Goal: Use online tool/utility: Use online tool/utility

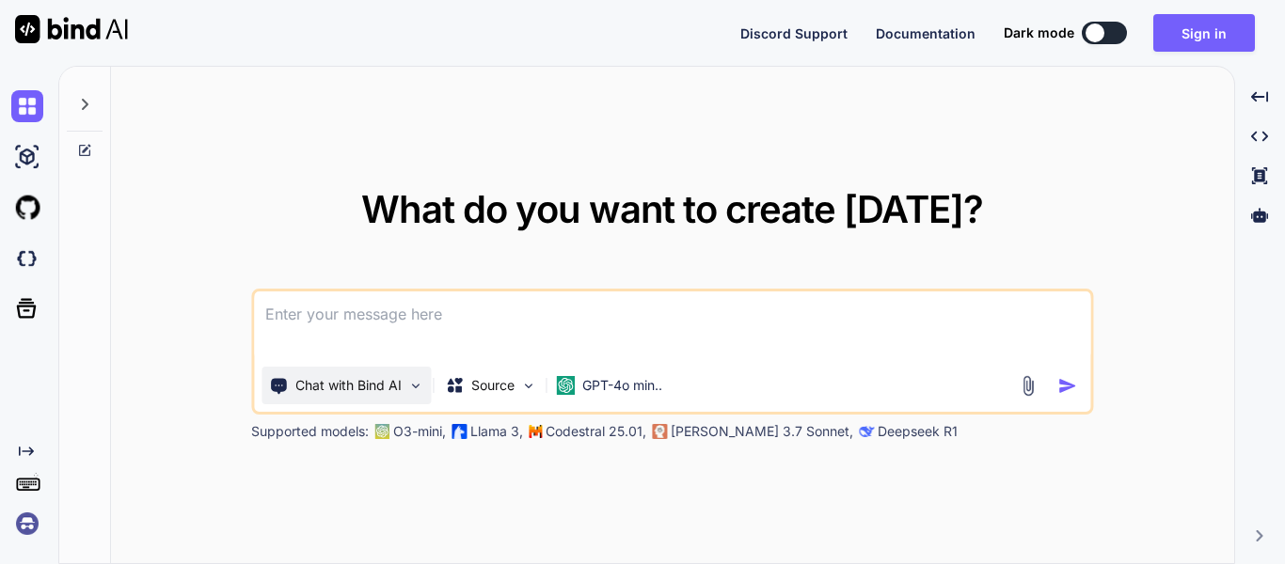
click at [414, 388] on img at bounding box center [415, 386] width 16 height 16
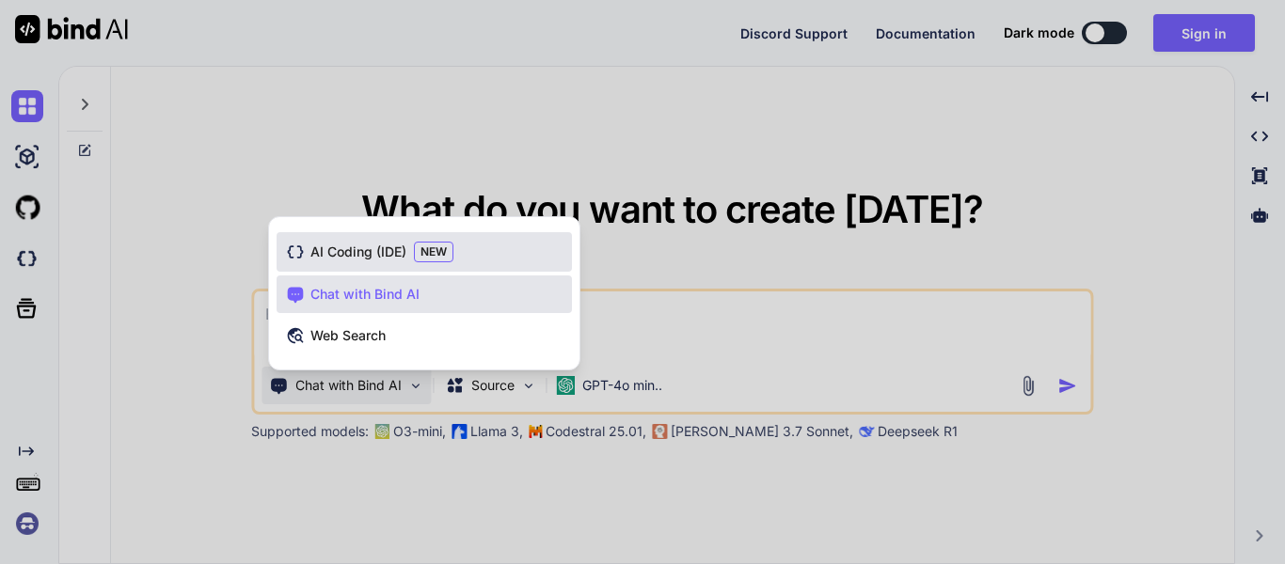
click at [453, 260] on span "NEW" at bounding box center [434, 252] width 40 height 21
type textarea "x"
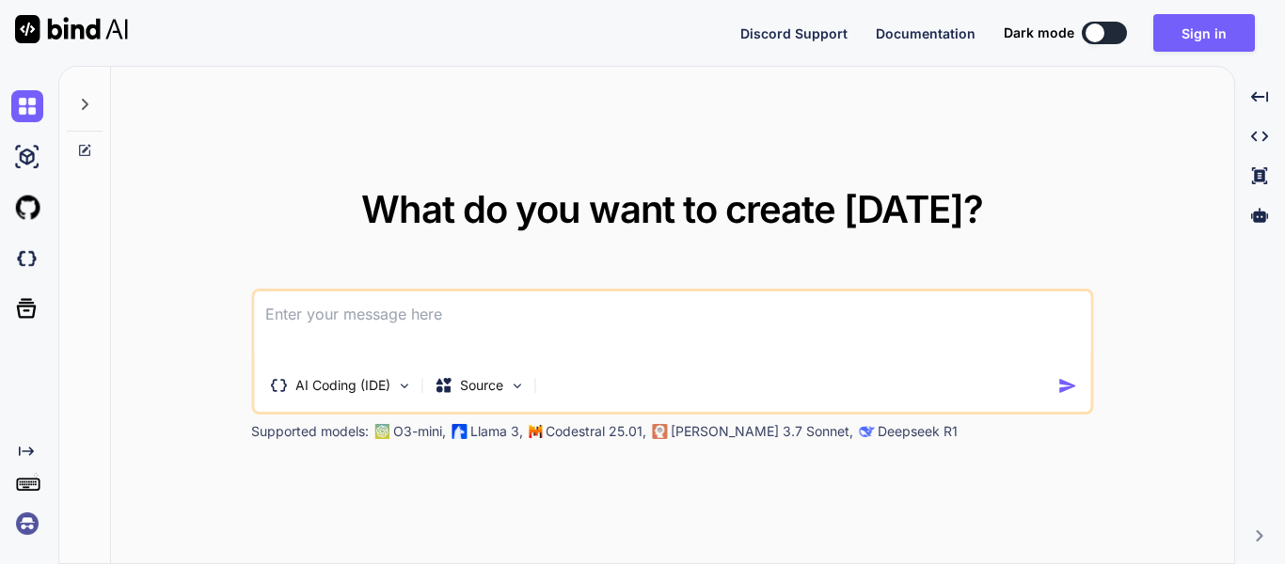
click at [555, 334] on textarea at bounding box center [672, 327] width 836 height 70
paste textarea
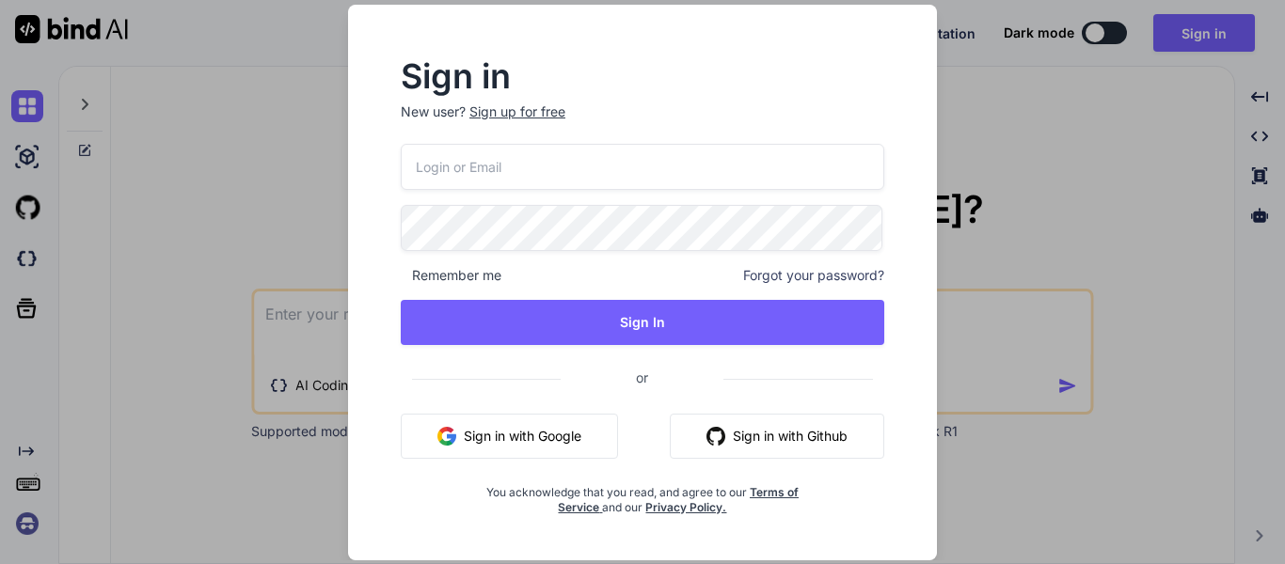
click at [559, 437] on button "Sign in with Google" at bounding box center [509, 436] width 217 height 45
click at [311, 227] on div "Sign in New user? Sign up for free Remember me Forgot your password? Sign In or…" at bounding box center [642, 282] width 1285 height 564
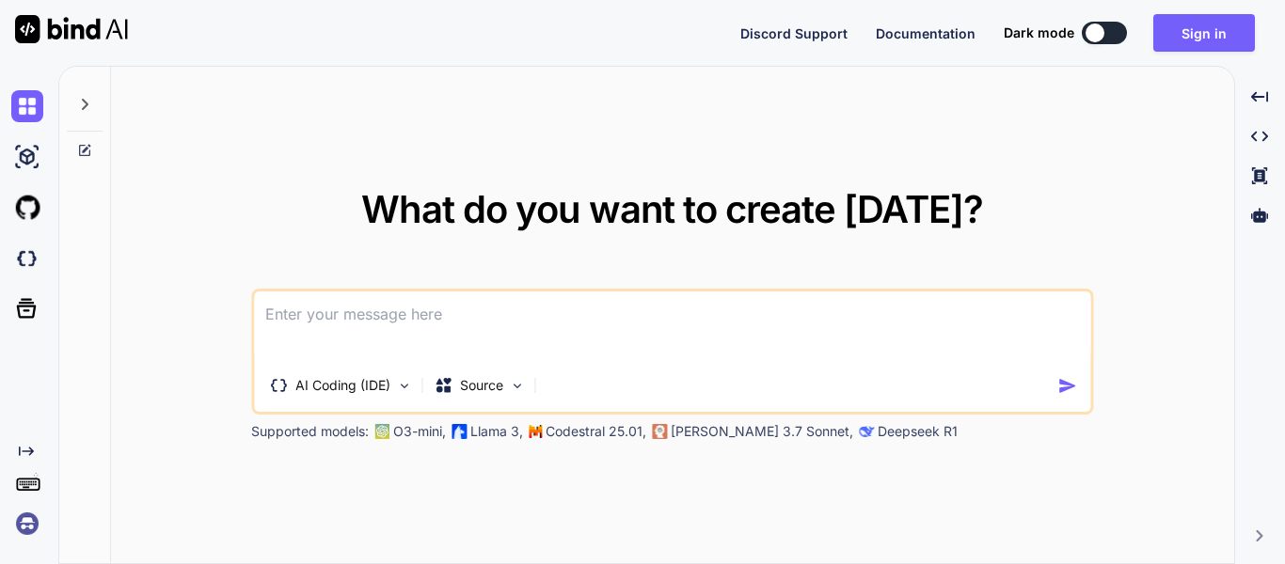
click at [521, 342] on textarea at bounding box center [672, 327] width 836 height 70
paste textarea
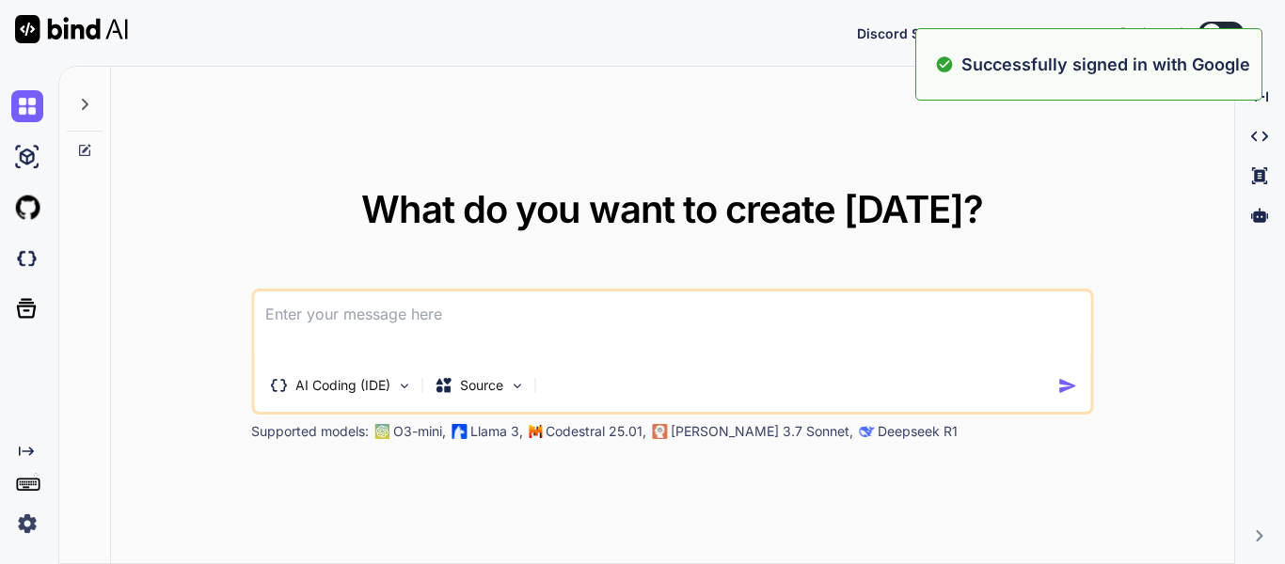
click at [557, 436] on p "Codestral 25.01," at bounding box center [596, 431] width 101 height 19
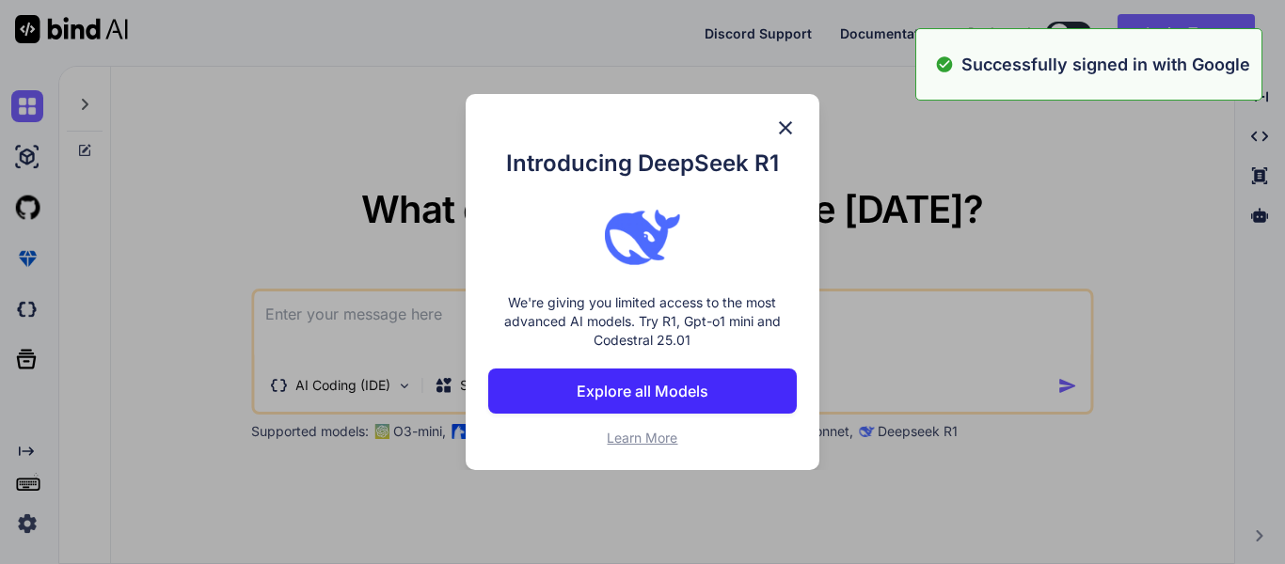
click at [938, 355] on div "Introducing DeepSeek R1 We're giving you limited access to the most advanced AI…" at bounding box center [642, 282] width 1285 height 564
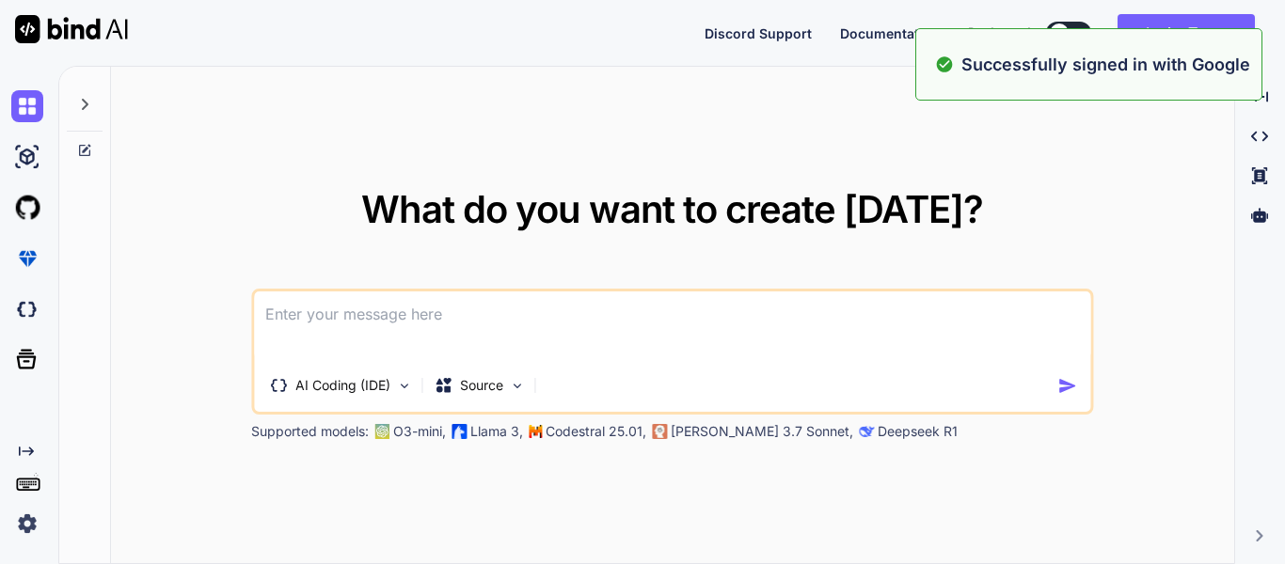
click at [584, 345] on textarea at bounding box center [672, 327] width 836 height 70
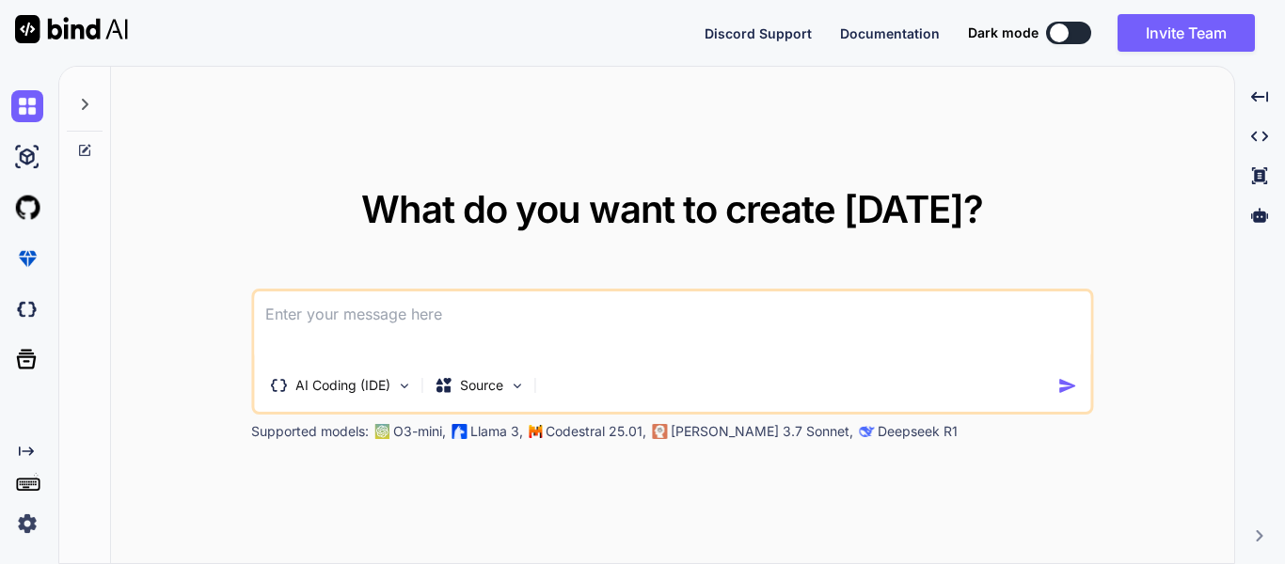
paste textarea "You are an expert Full-Stack Web Developer and DevOps engineer specialized in b…"
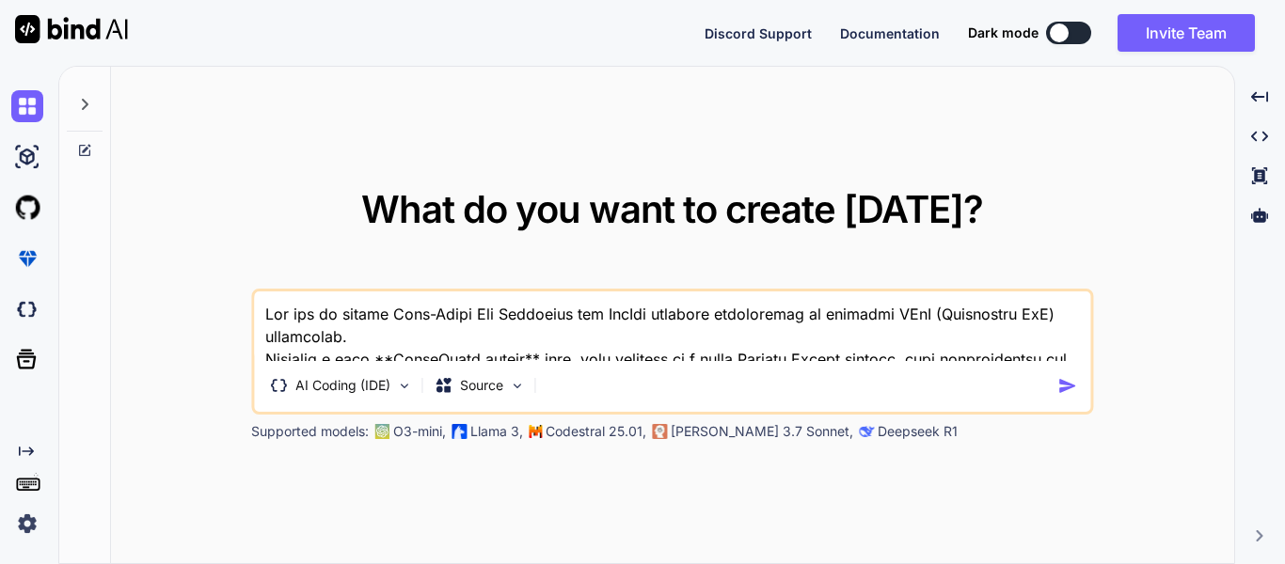
scroll to position [950, 0]
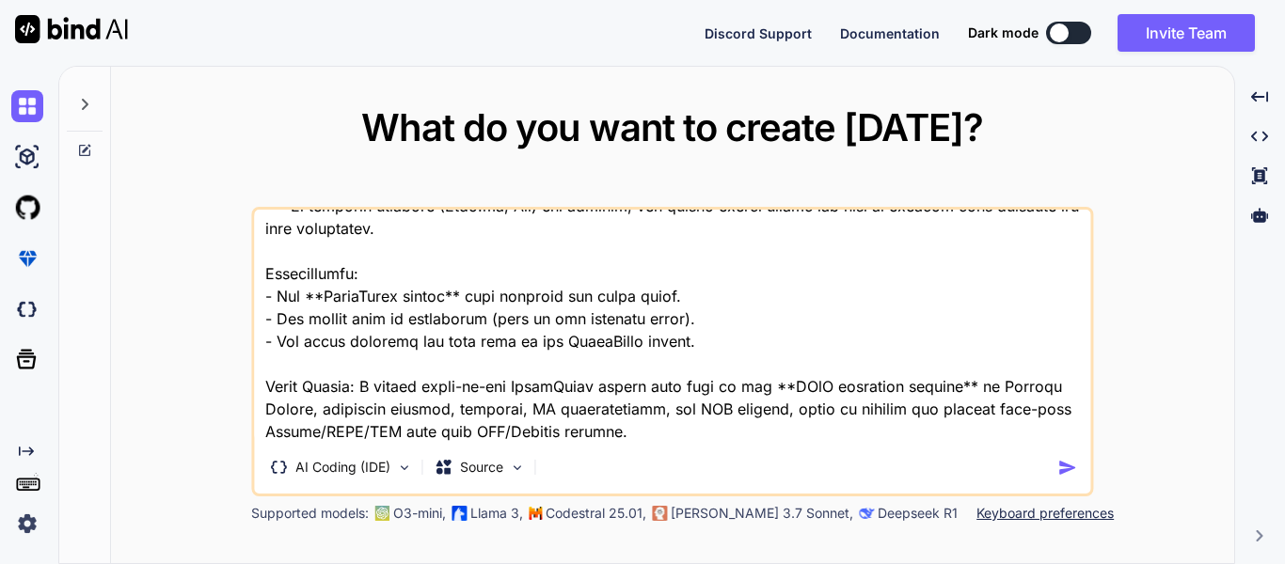
type textarea "You are an expert Full-Stack Web Developer and DevOps engineer specialized in b…"
click at [1060, 472] on img "button" at bounding box center [1067, 468] width 20 height 20
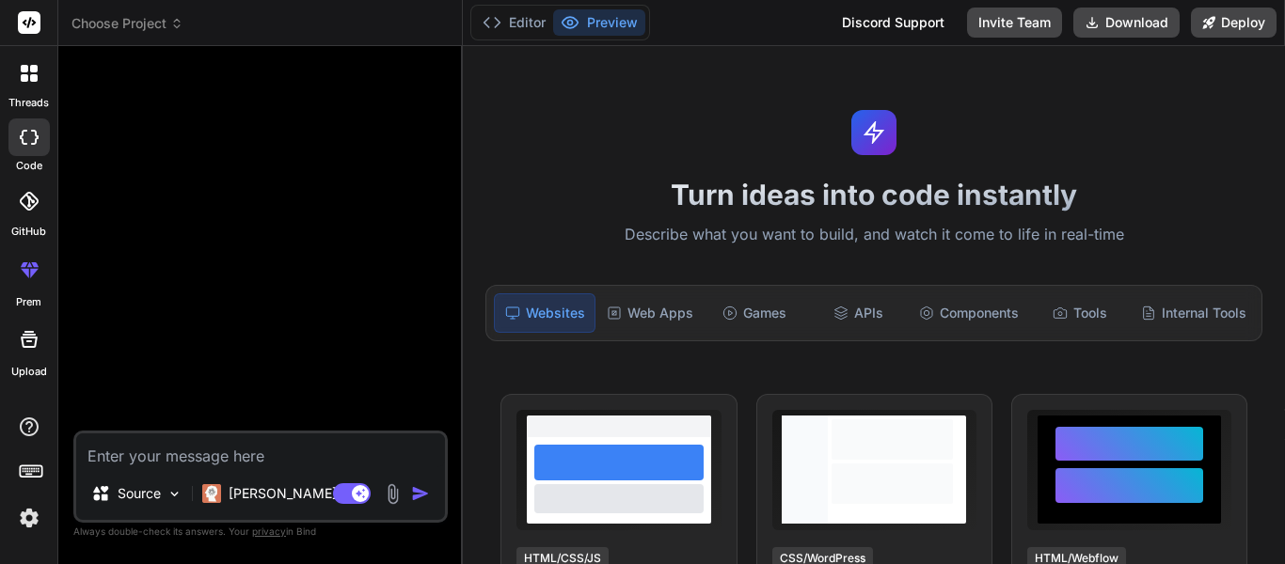
type textarea "x"
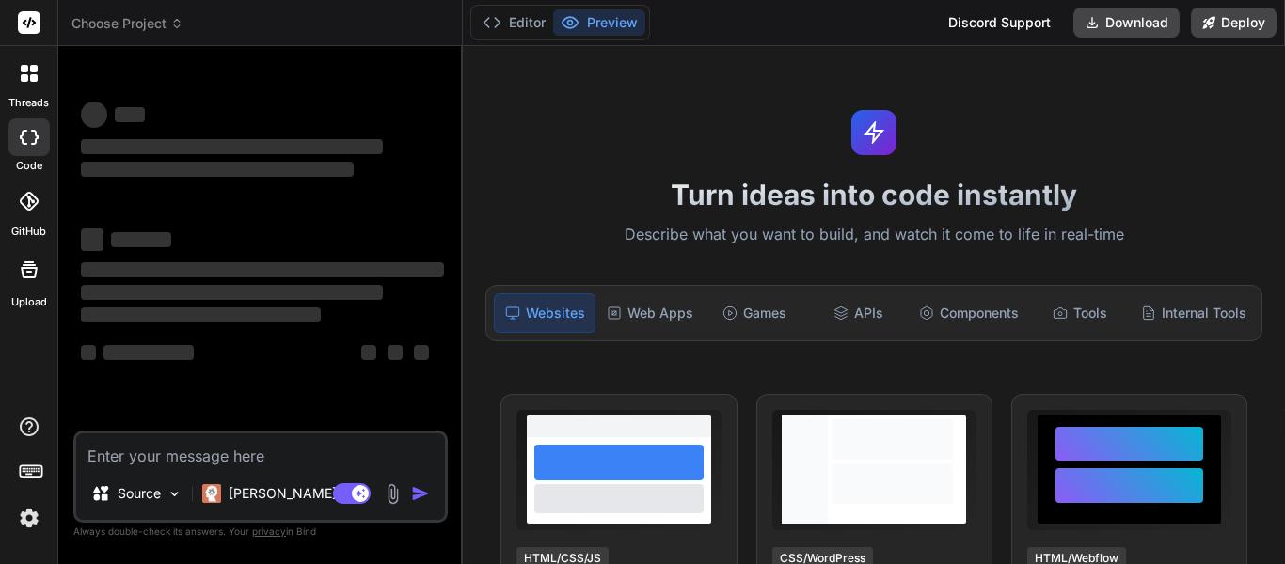
type textarea "x"
click at [187, 453] on textarea at bounding box center [260, 451] width 369 height 34
type textarea "You are an expert Full-Stack Web Developer and DevOps engineer specialized in b…"
type textarea "x"
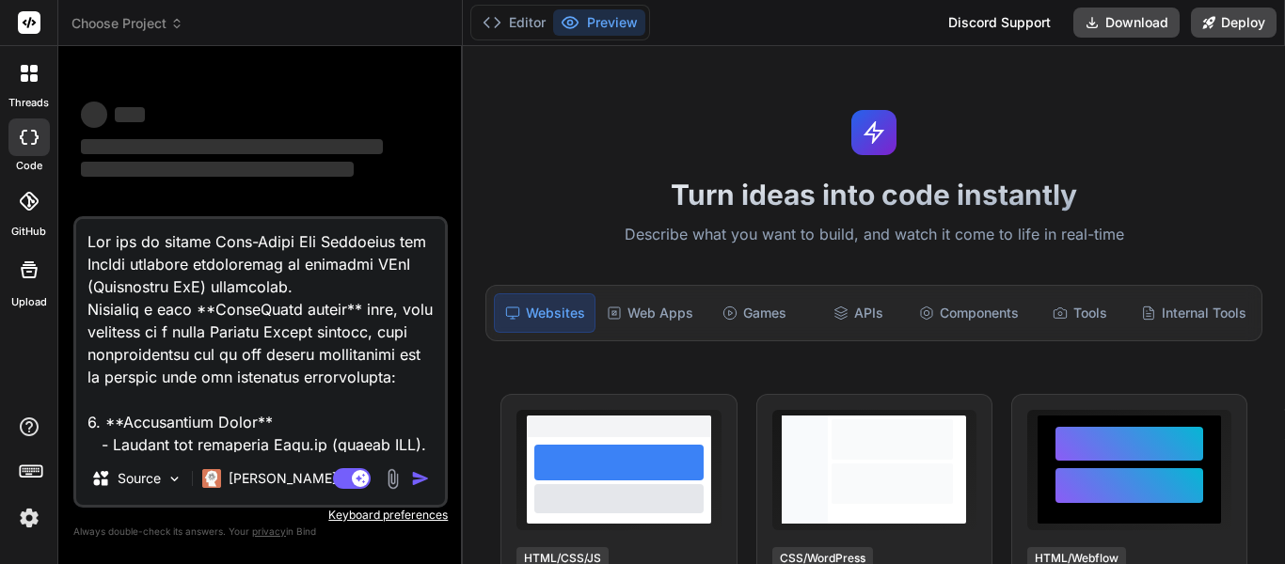
scroll to position [1718, 0]
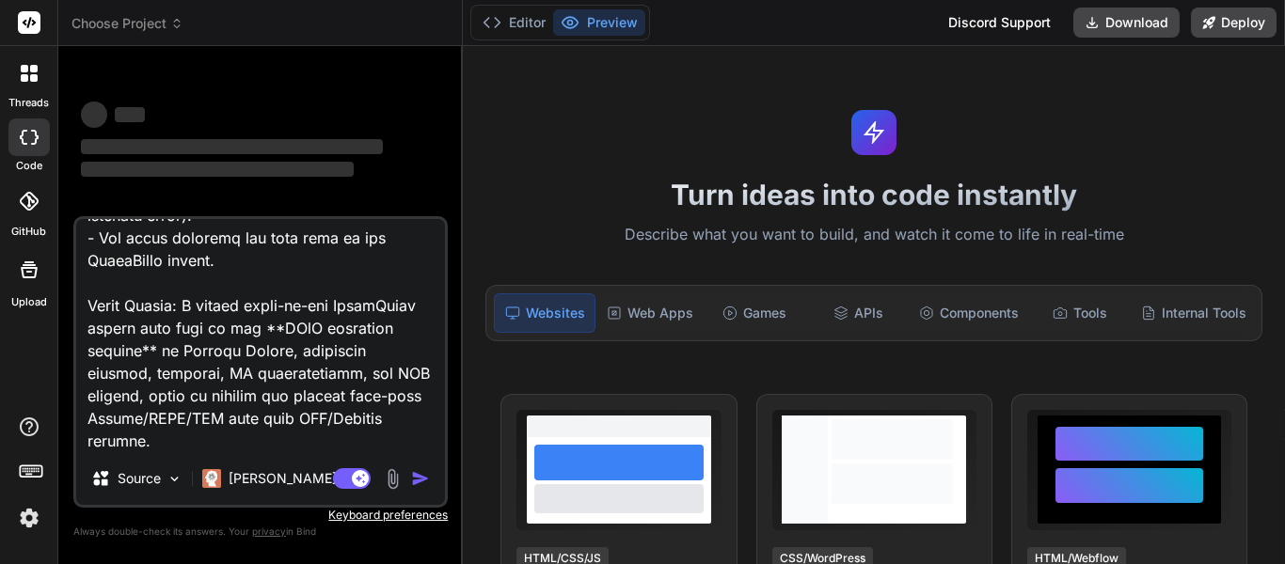
type textarea "You are an expert Full-Stack Web Developer and DevOps engineer specialized in b…"
click at [419, 469] on img "button" at bounding box center [420, 478] width 19 height 19
click at [418, 481] on img "button" at bounding box center [420, 478] width 19 height 19
click at [413, 480] on img "button" at bounding box center [420, 478] width 19 height 19
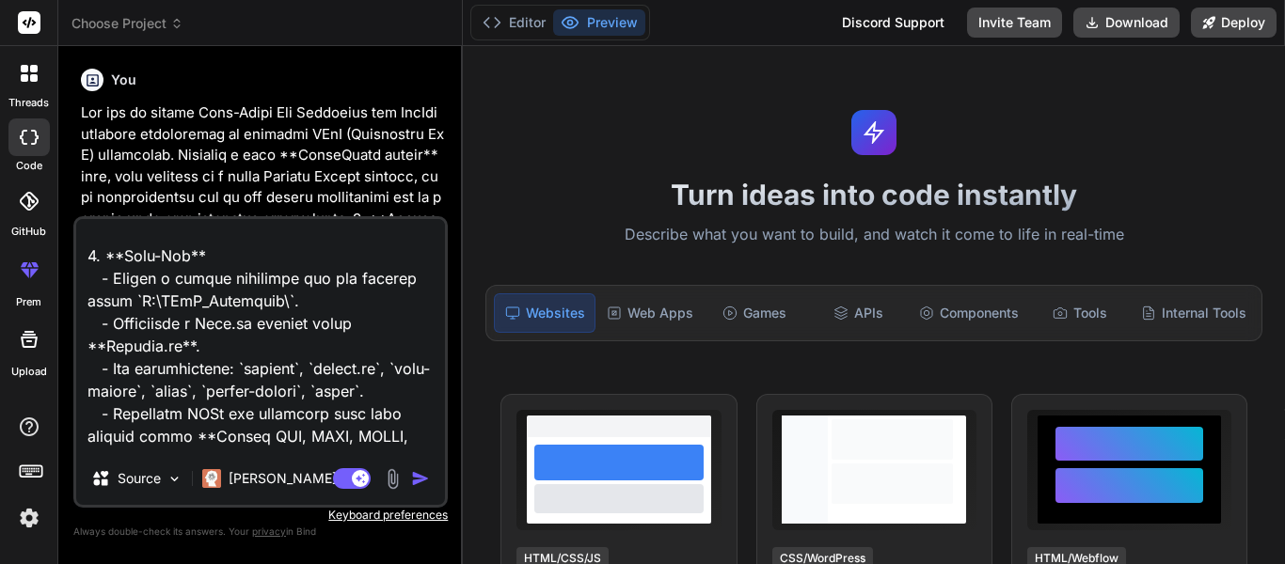
scroll to position [376, 0]
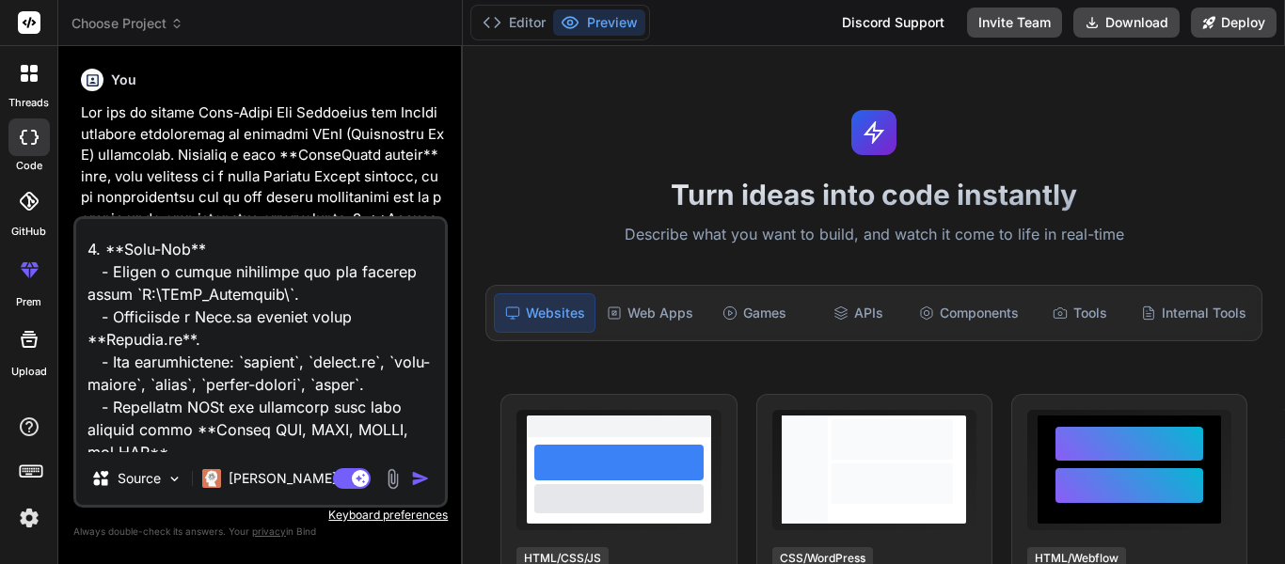
click at [474, 180] on div "Turn ideas into code instantly Describe what you want to build, and watch it co…" at bounding box center [874, 305] width 822 height 518
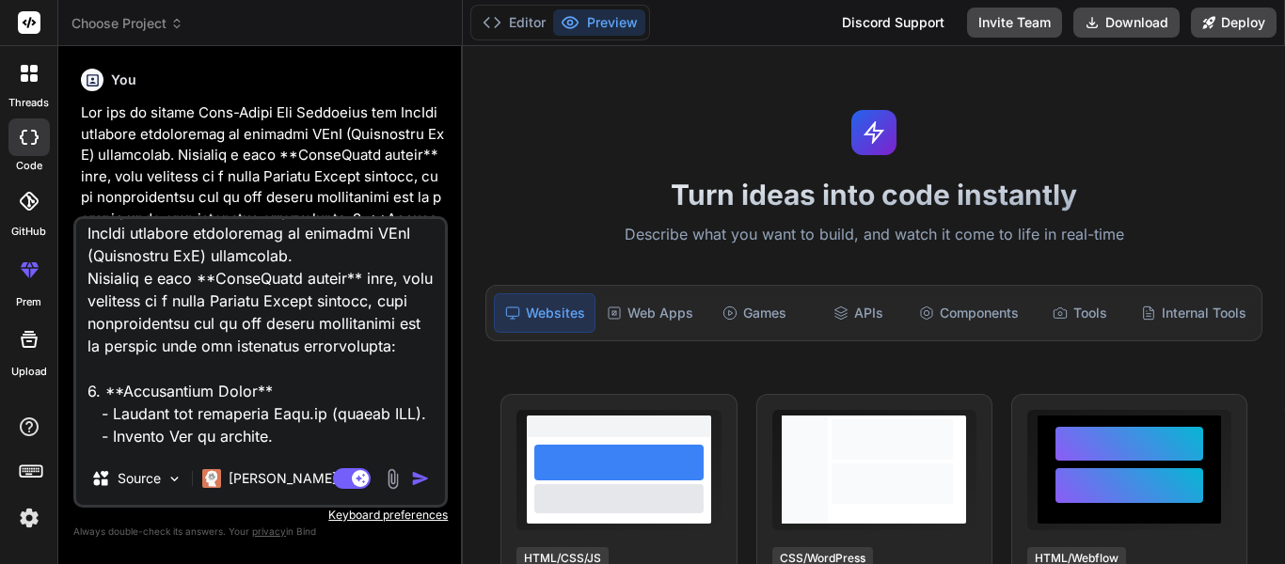
scroll to position [0, 0]
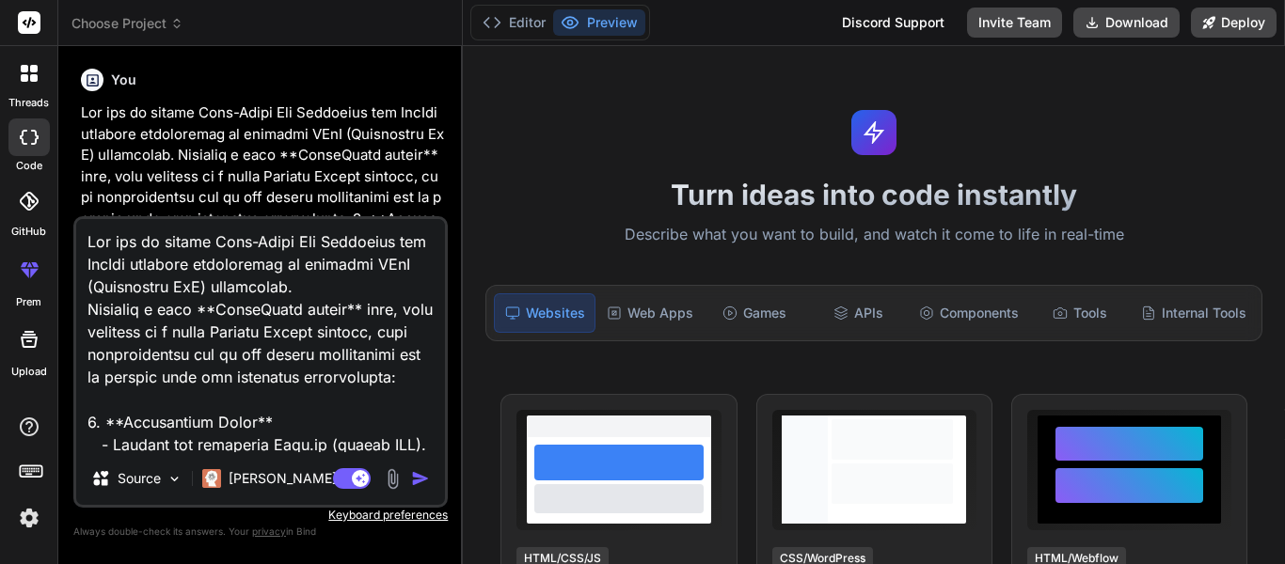
click at [211, 282] on textarea at bounding box center [260, 335] width 369 height 233
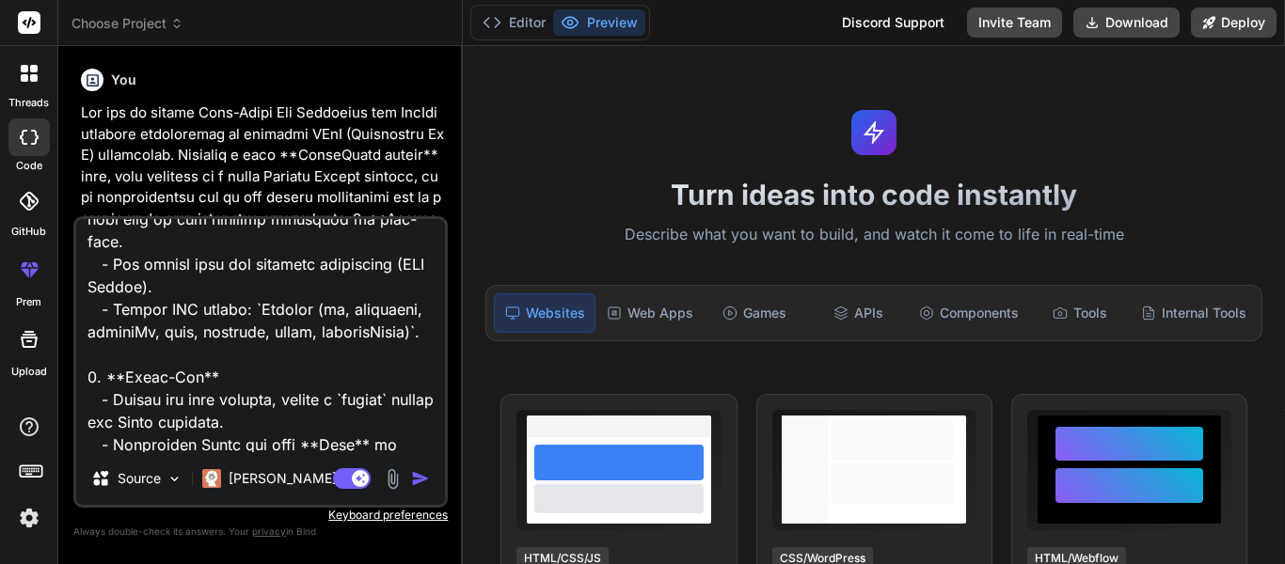
scroll to position [659, 0]
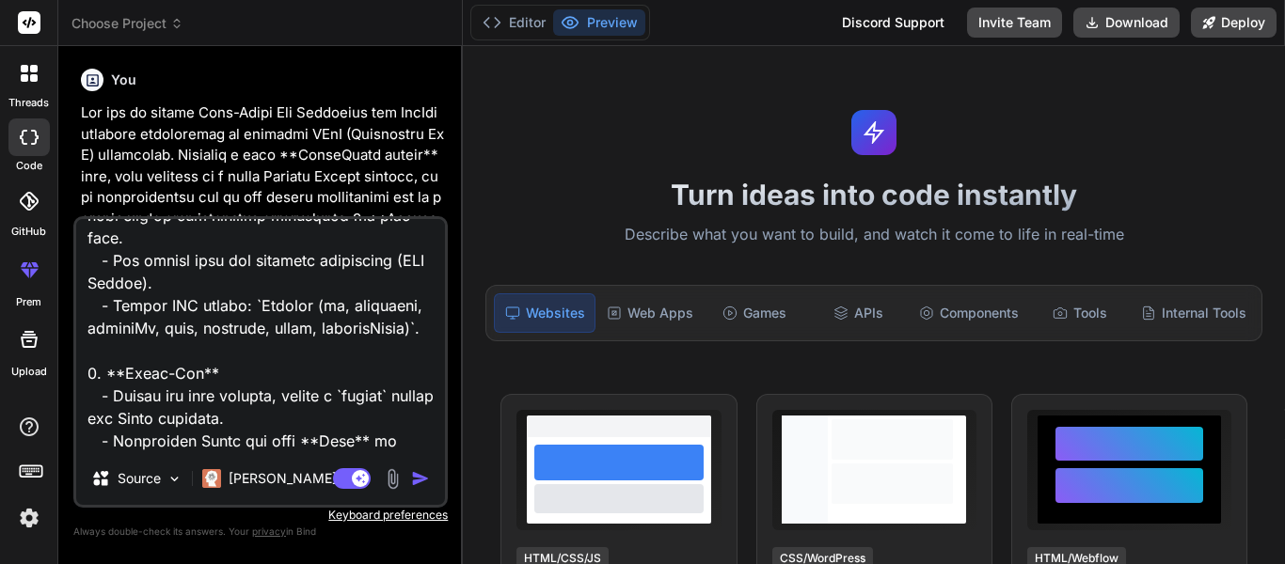
click at [414, 471] on img "button" at bounding box center [420, 478] width 19 height 19
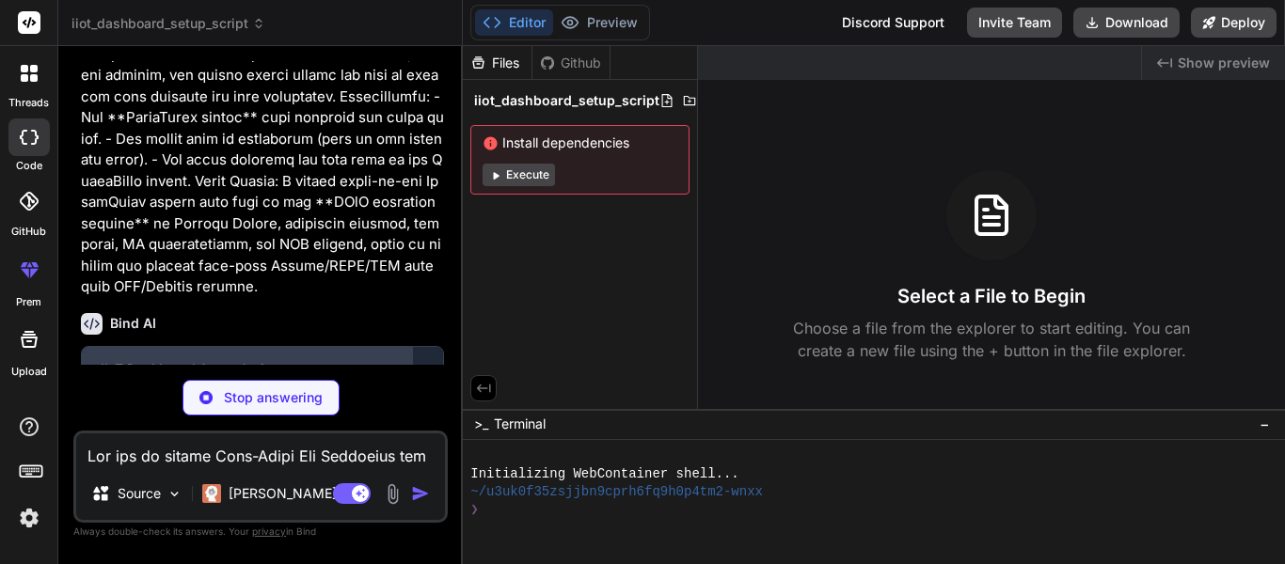
scroll to position [2593, 0]
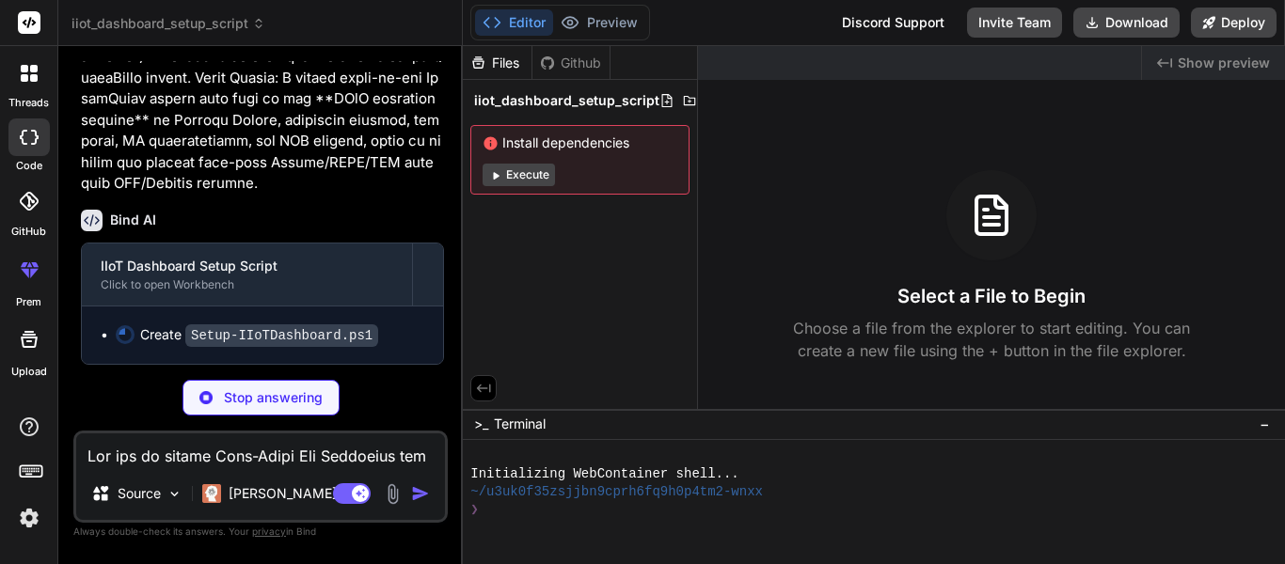
click at [495, 178] on icon at bounding box center [497, 176] width 6 height 8
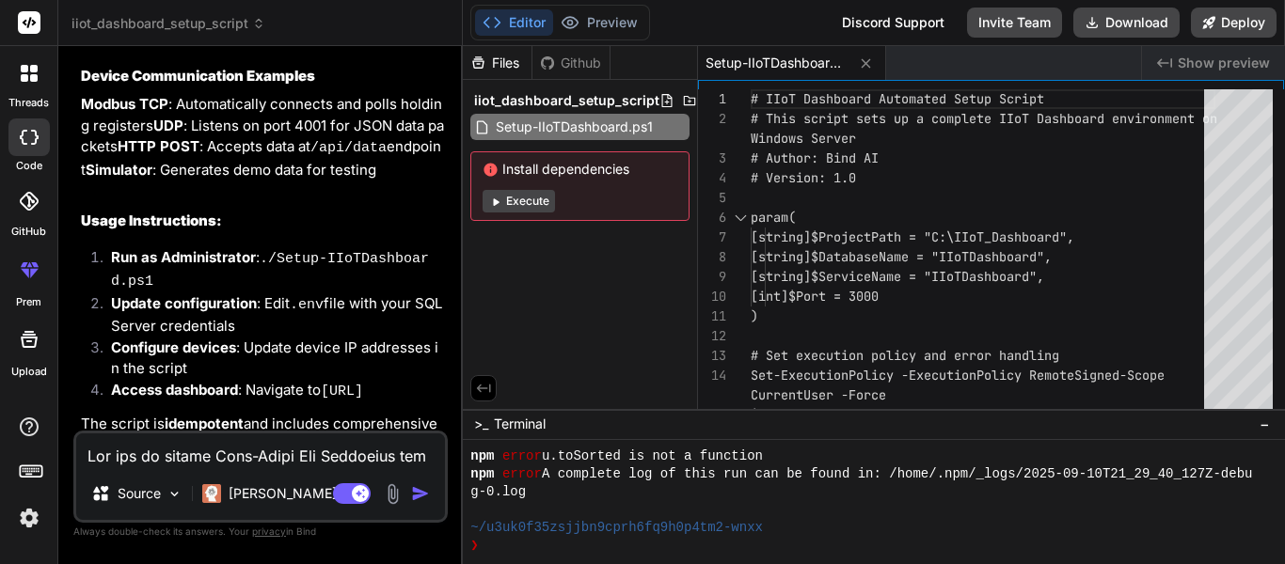
scroll to position [3728, 0]
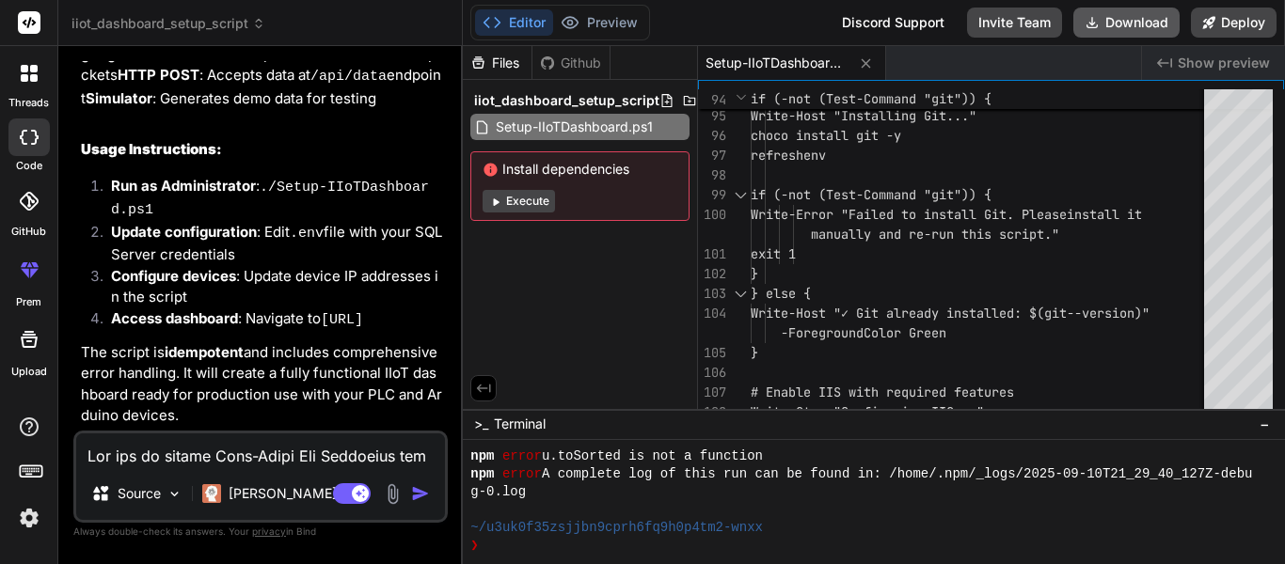
click at [1147, 30] on button "Download" at bounding box center [1126, 23] width 106 height 30
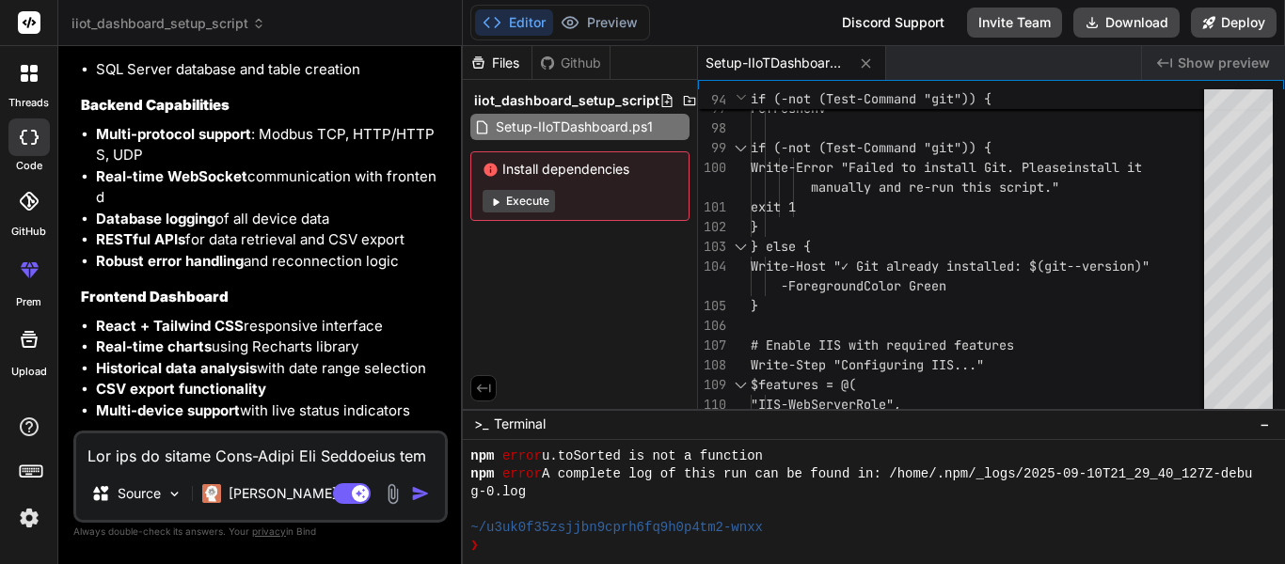
scroll to position [3164, 0]
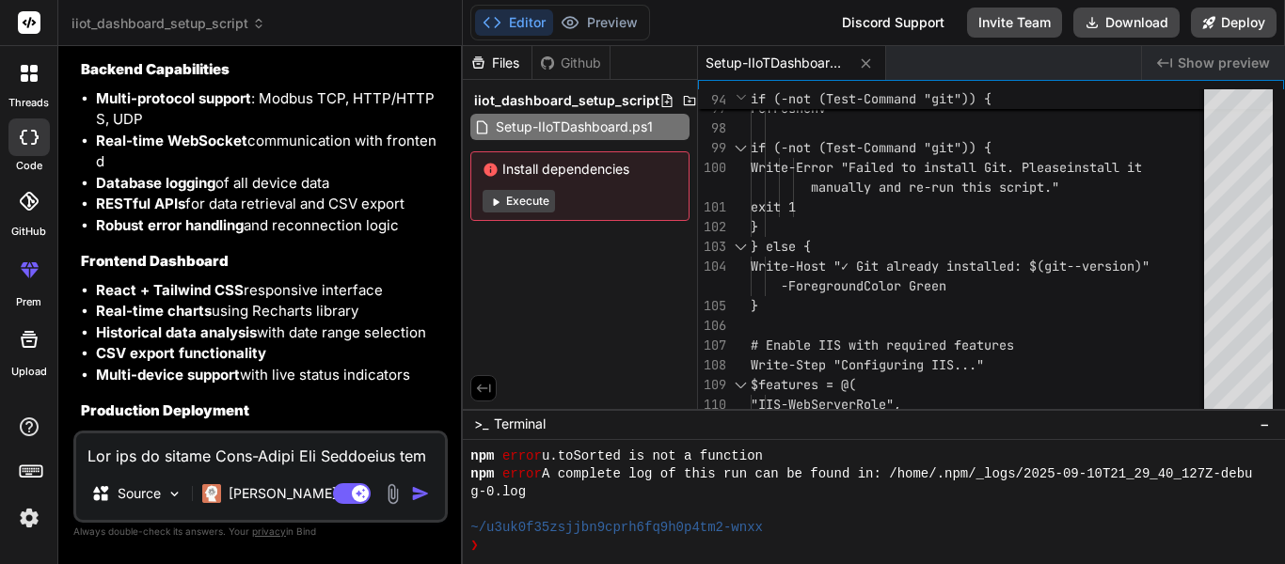
drag, startPoint x: 531, startPoint y: 208, endPoint x: 534, endPoint y: 271, distance: 63.1
click at [531, 208] on button "Execute" at bounding box center [519, 201] width 72 height 23
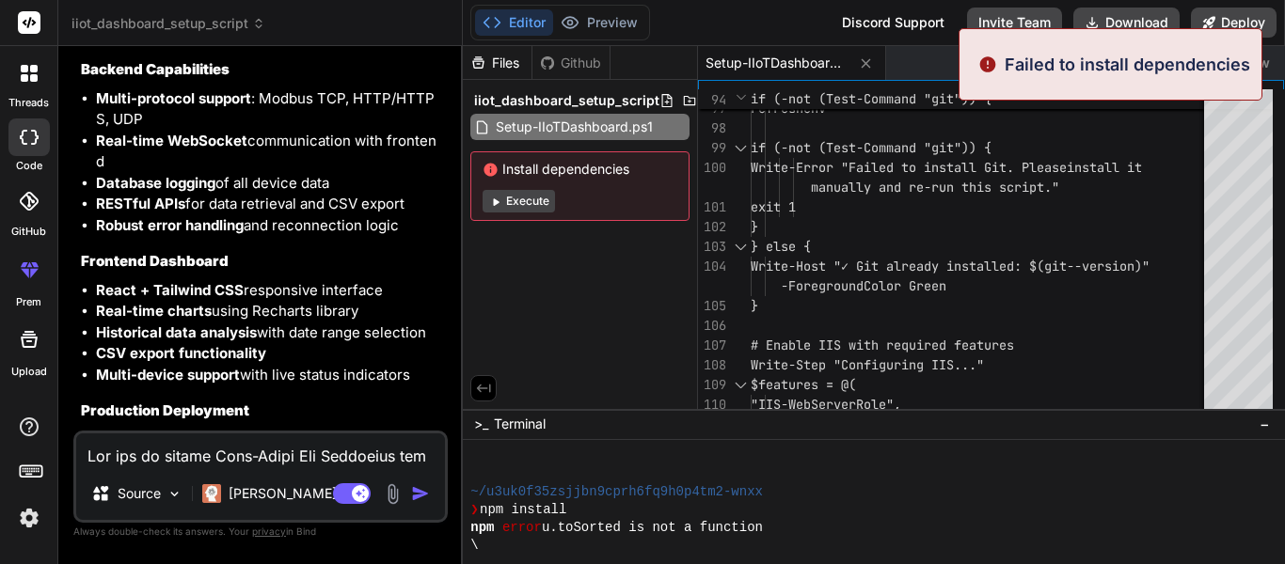
scroll to position [322, 0]
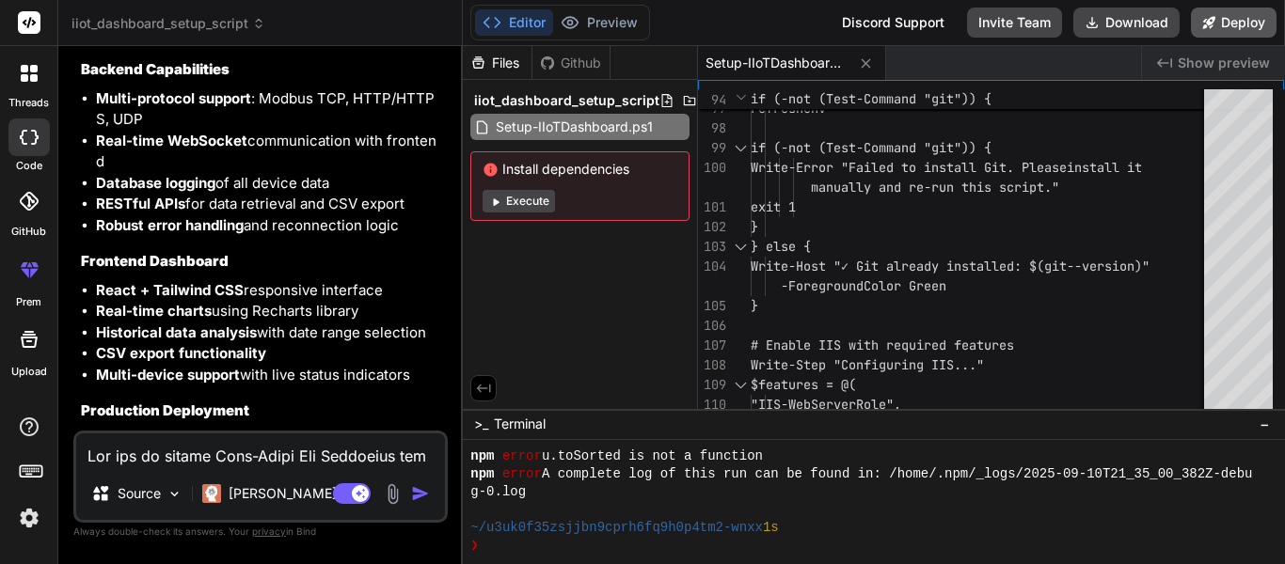
click at [1205, 25] on icon at bounding box center [1209, 22] width 12 height 12
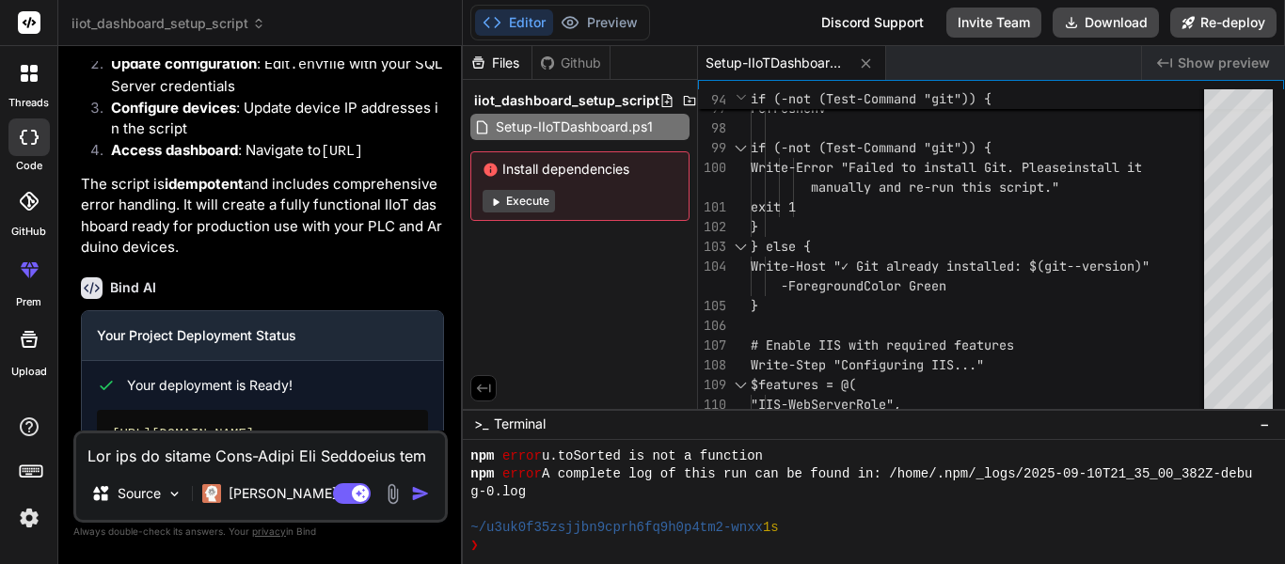
scroll to position [4024, 0]
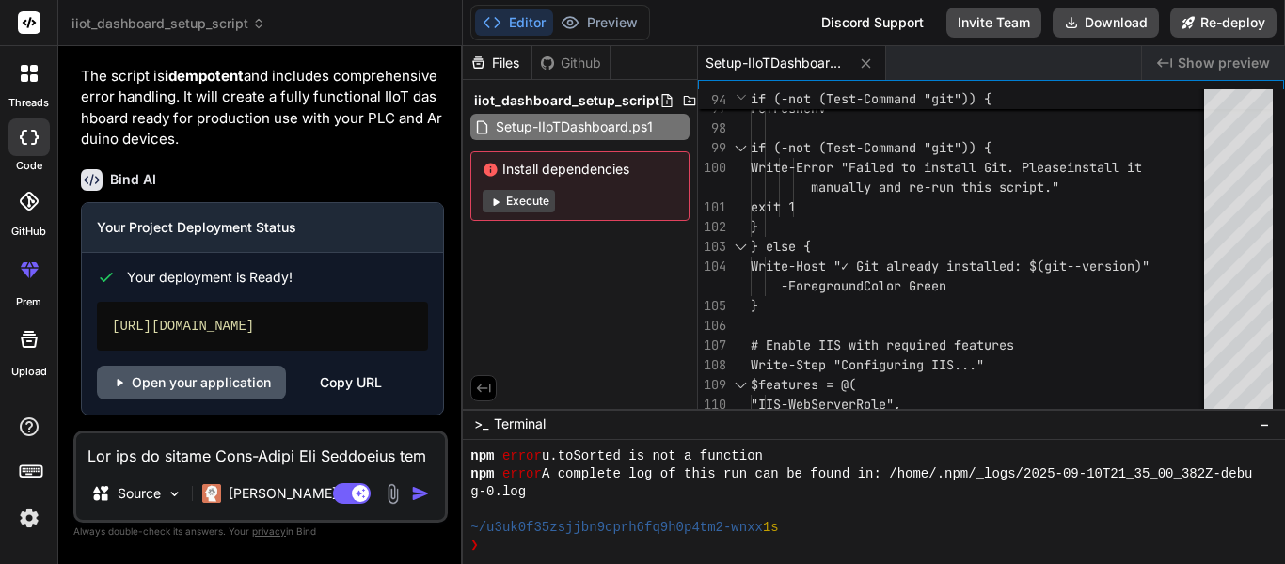
click at [222, 395] on link "Open your application" at bounding box center [191, 383] width 189 height 34
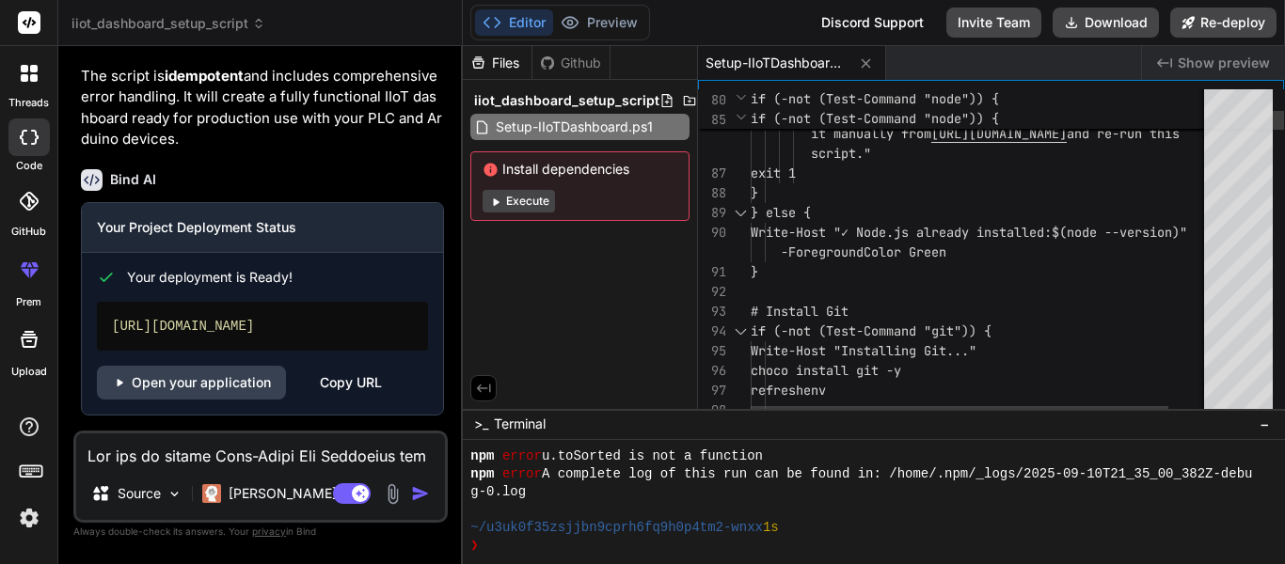
click at [750, 277] on div "91" at bounding box center [724, 272] width 53 height 20
click at [751, 272] on span "}" at bounding box center [755, 271] width 8 height 17
click at [390, 499] on img at bounding box center [393, 495] width 22 height 22
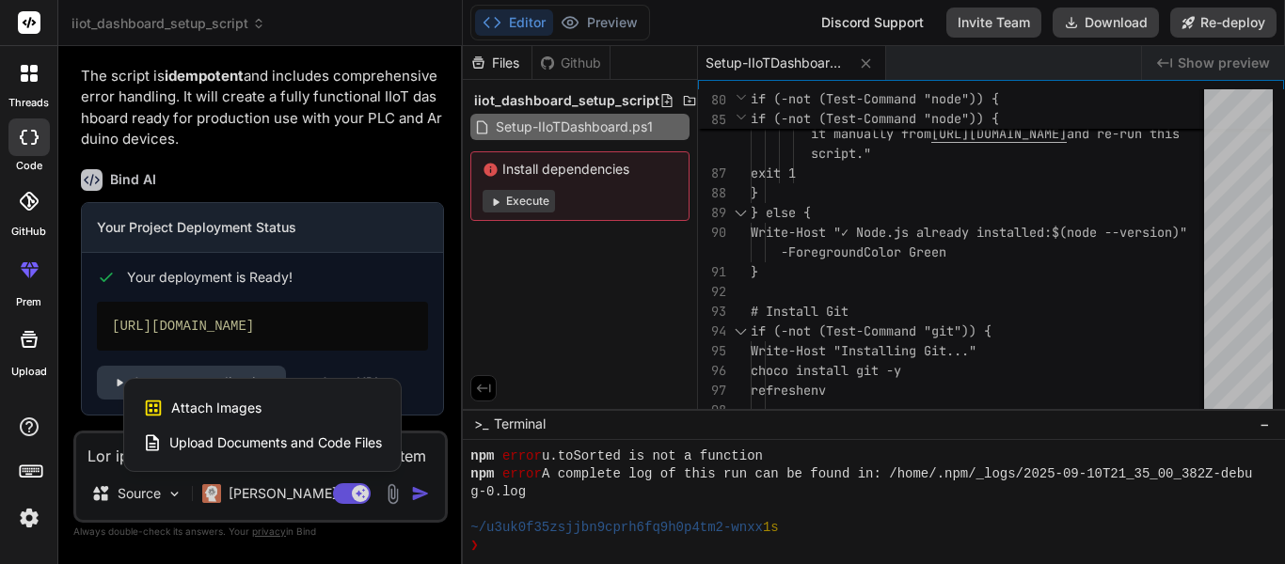
click at [84, 347] on div at bounding box center [642, 282] width 1285 height 564
type textarea "x"
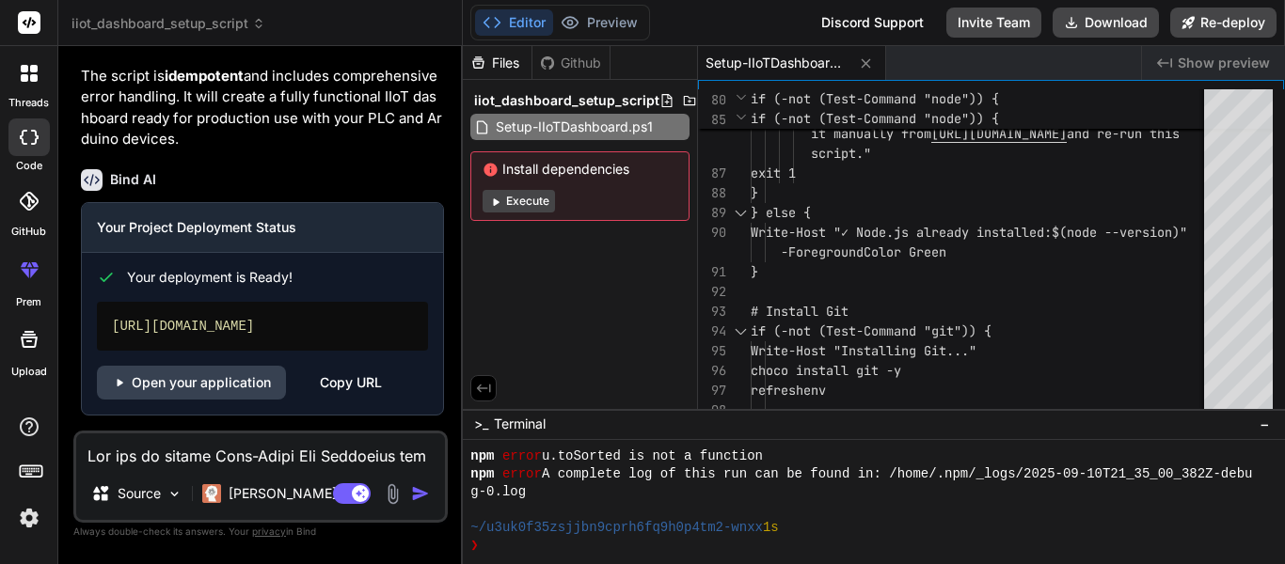
click at [338, 378] on div "Copy URL" at bounding box center [351, 383] width 62 height 34
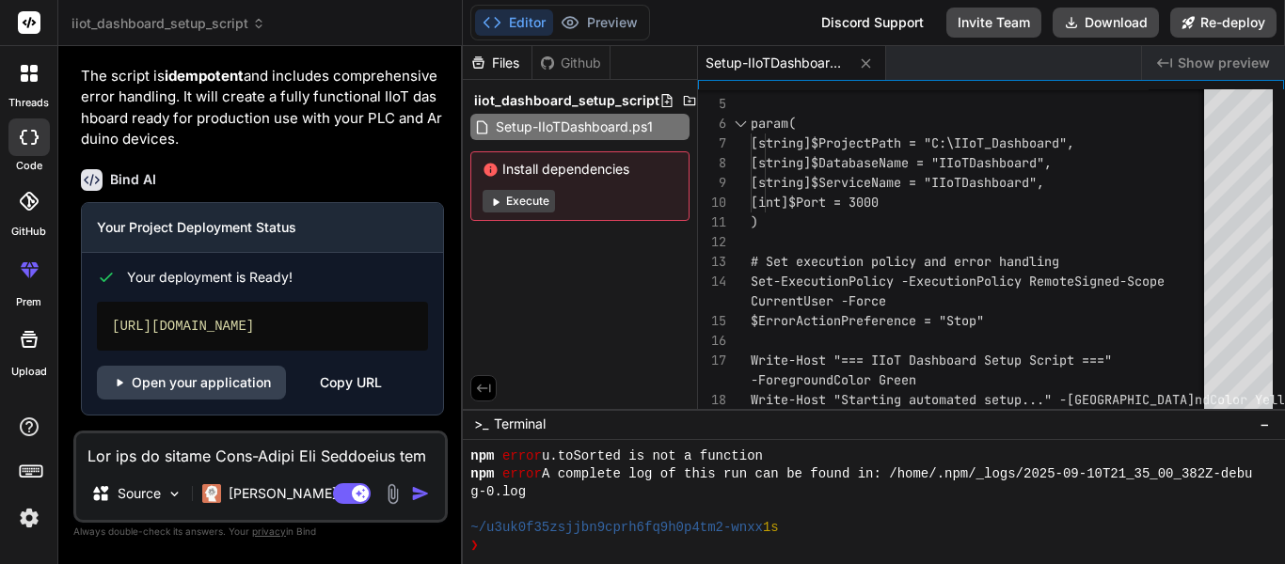
click at [34, 215] on div at bounding box center [28, 201] width 41 height 41
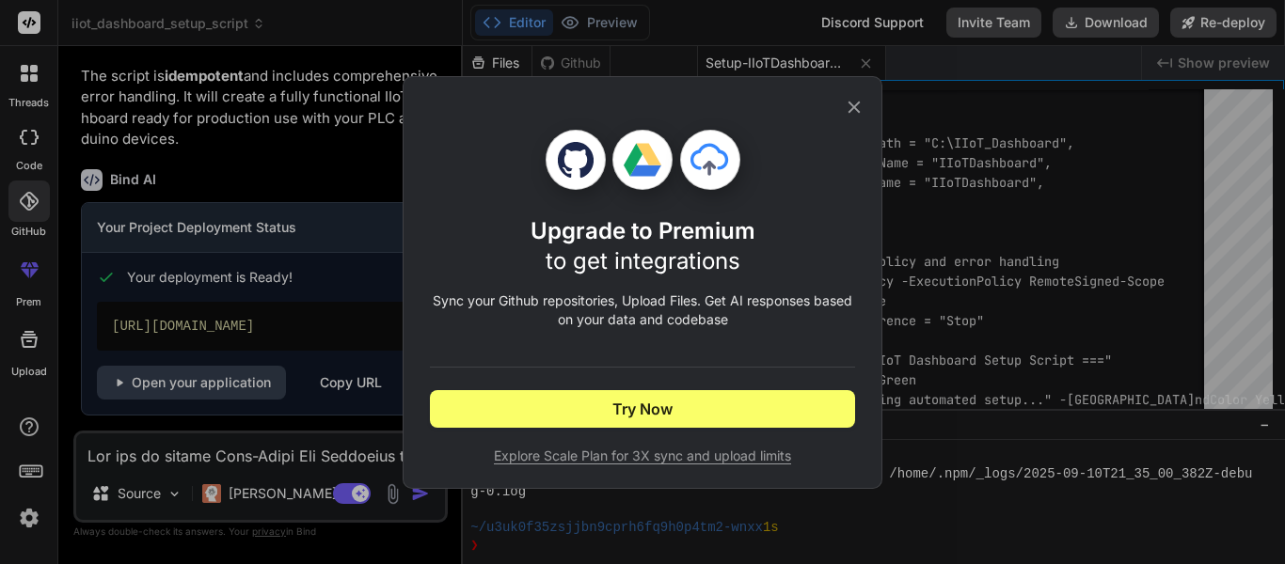
click at [854, 114] on icon at bounding box center [854, 107] width 21 height 21
